Goal: Information Seeking & Learning: Find contact information

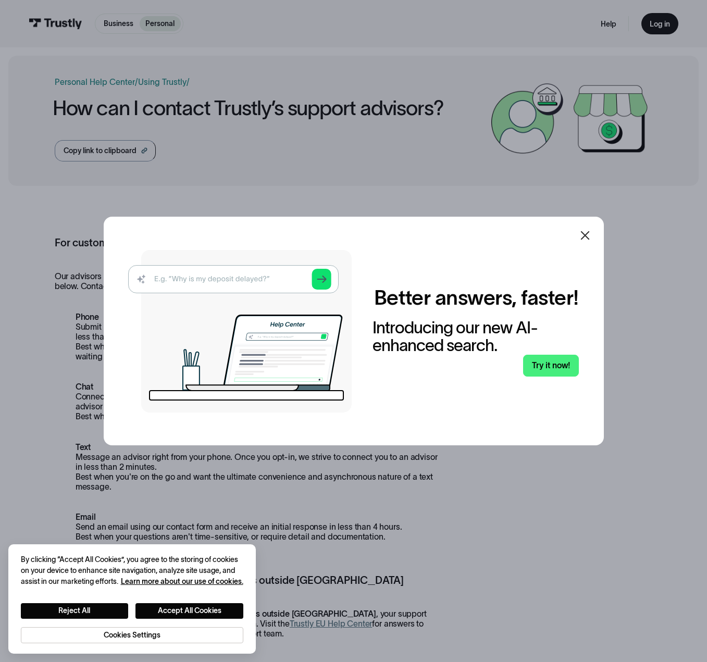
click at [583, 239] on icon at bounding box center [584, 235] width 12 height 12
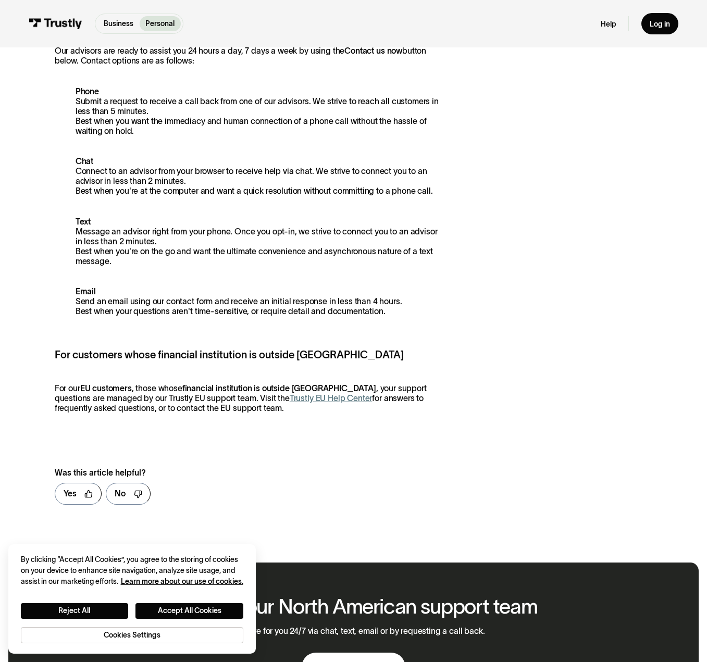
scroll to position [250, 0]
